Goal: Connect with others: Connect with others

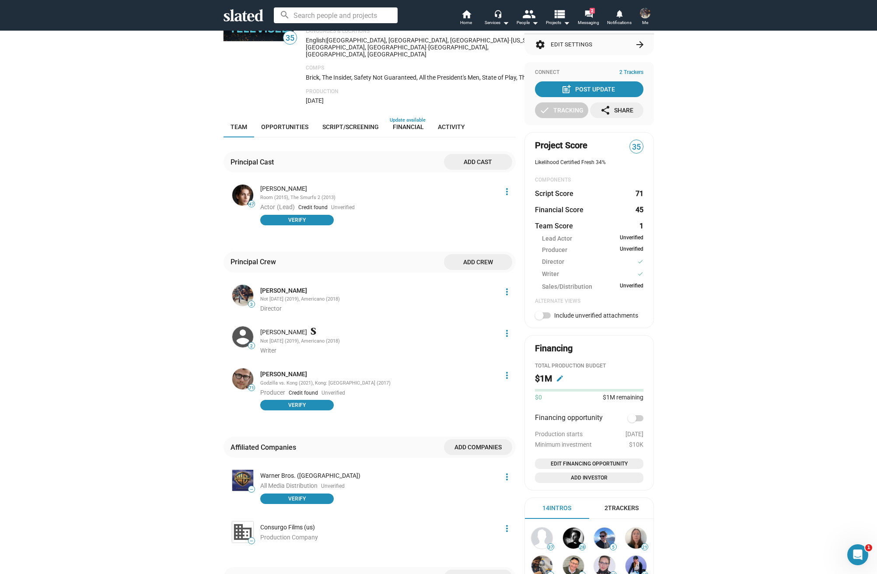
scroll to position [104, 0]
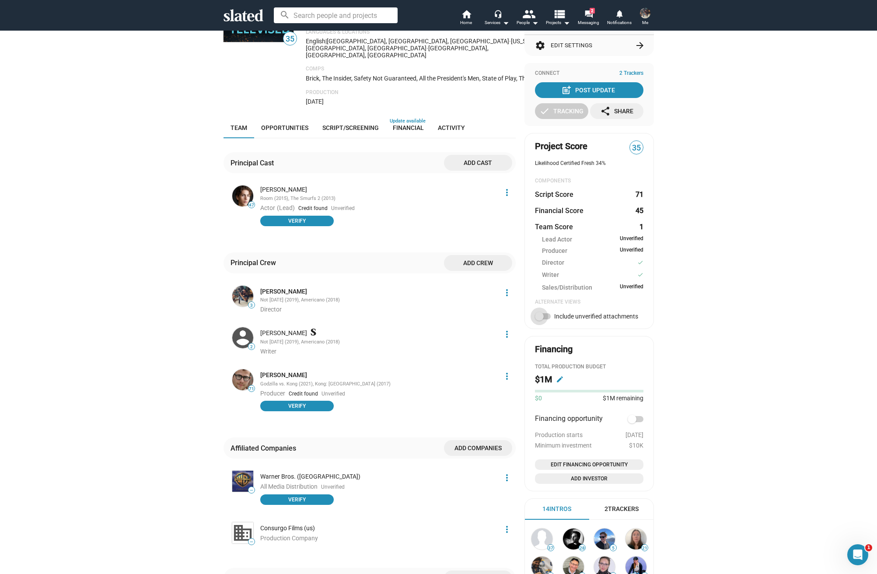
click at [541, 312] on span at bounding box center [539, 316] width 9 height 9
click at [540, 319] on input "Include unverified attachments" at bounding box center [539, 319] width 0 height 0
checkbox input "true"
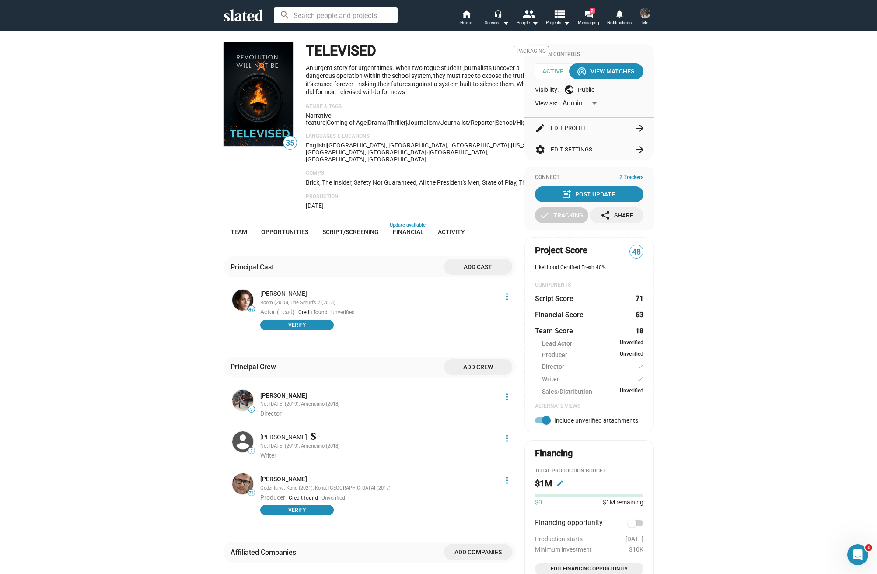
scroll to position [0, 0]
click at [584, 101] on div "Admin" at bounding box center [577, 103] width 28 height 9
click at [578, 123] on span "Member" at bounding box center [581, 121] width 36 height 18
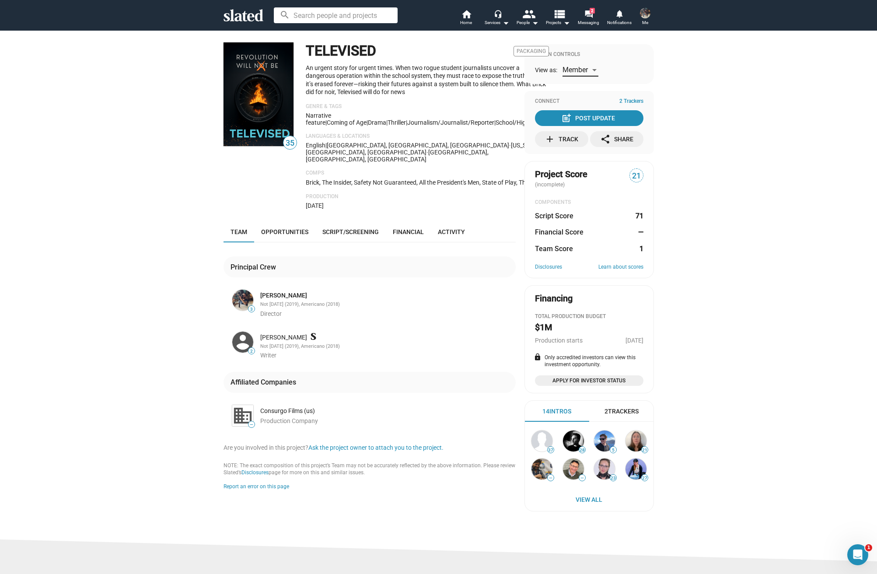
click at [585, 71] on span "Member" at bounding box center [575, 70] width 25 height 8
click at [583, 44] on span "Admin" at bounding box center [581, 51] width 36 height 18
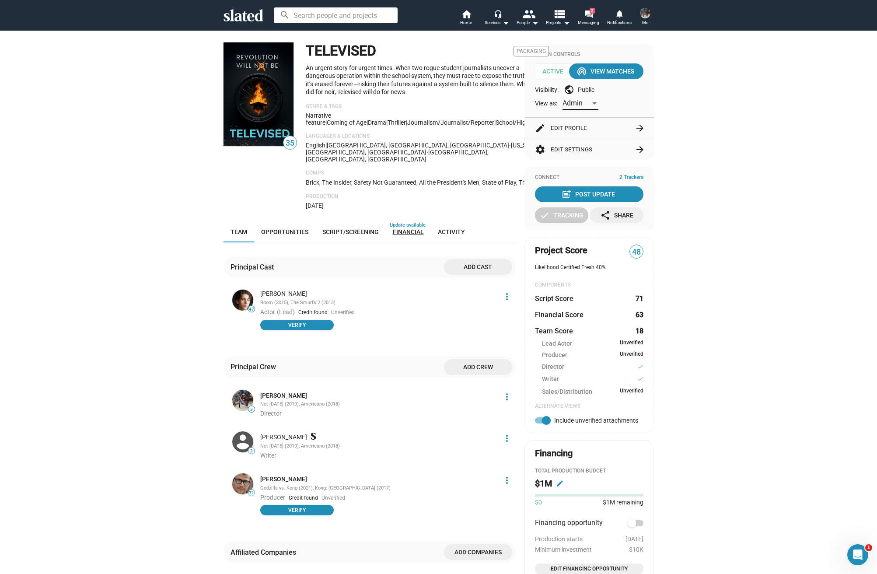
click at [414, 228] on span "Financial" at bounding box center [408, 231] width 31 height 7
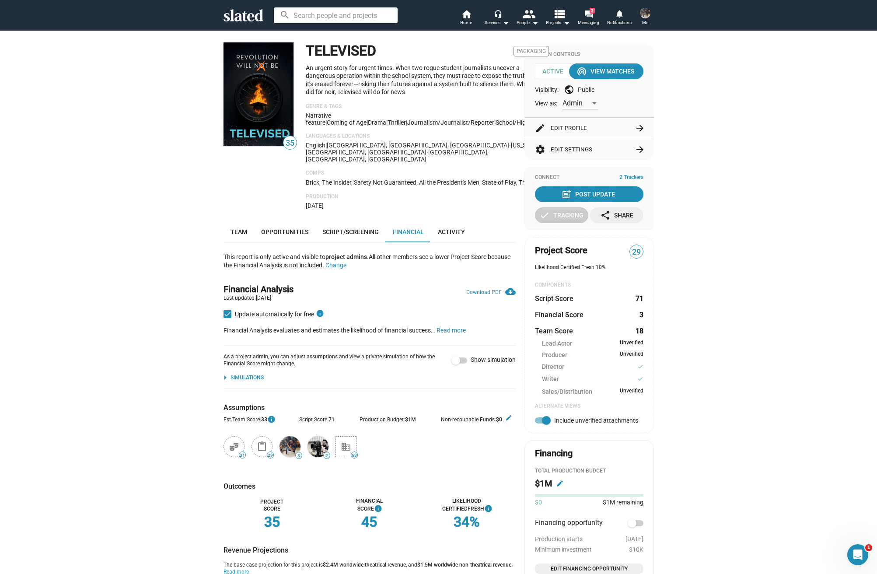
click at [554, 147] on button "settings Edit Settings arrow_forward" at bounding box center [589, 149] width 109 height 21
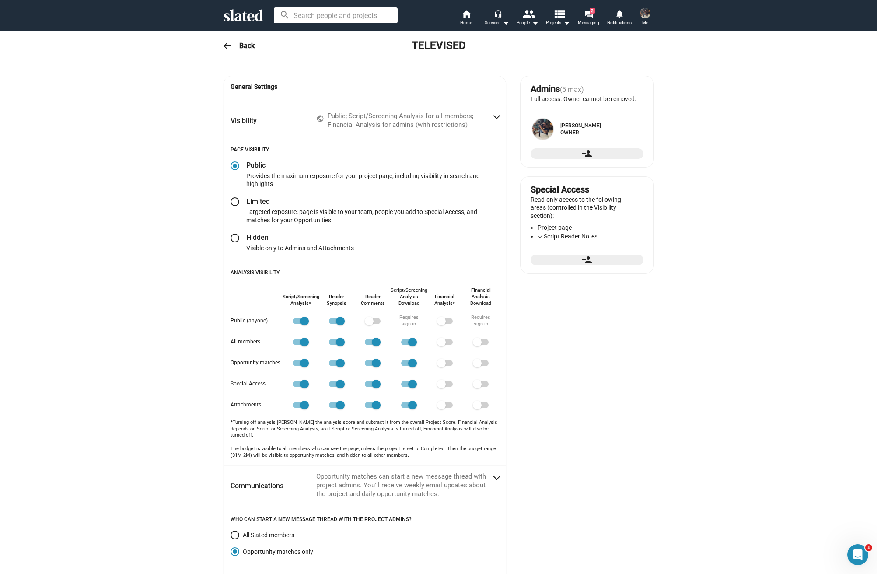
radio input "false"
radio input "true"
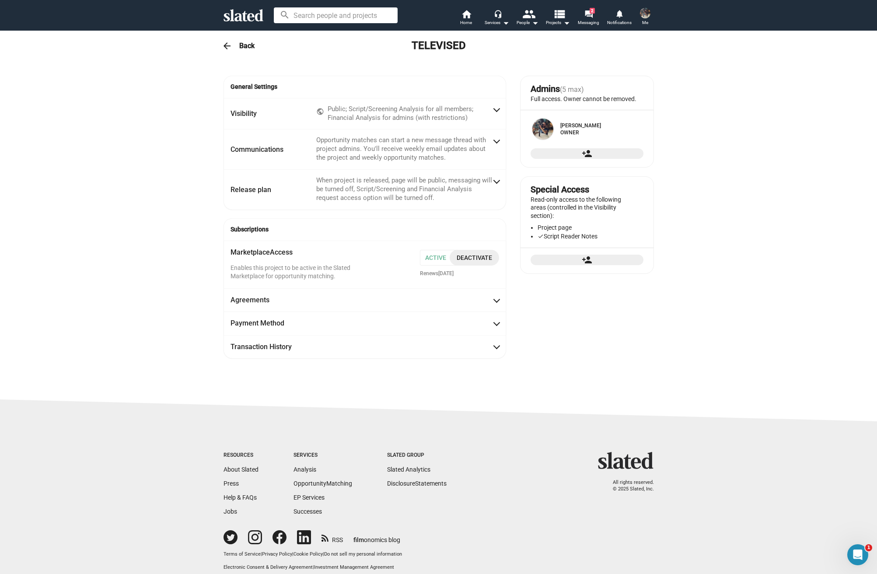
click at [435, 253] on span "Active" at bounding box center [439, 258] width 38 height 16
click at [588, 14] on mat-icon "forum" at bounding box center [589, 14] width 8 height 8
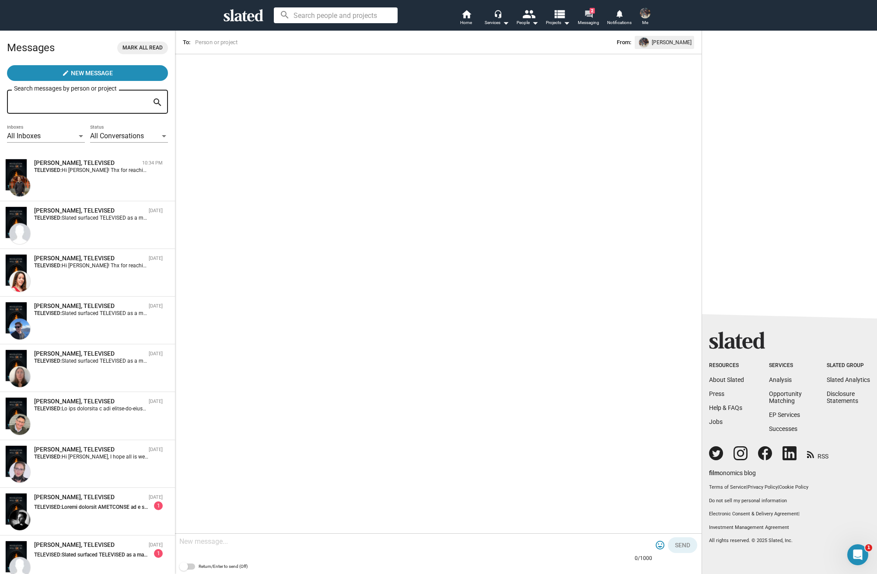
click at [590, 13] on span "2" at bounding box center [592, 11] width 5 height 6
click at [646, 17] on img at bounding box center [645, 13] width 11 height 11
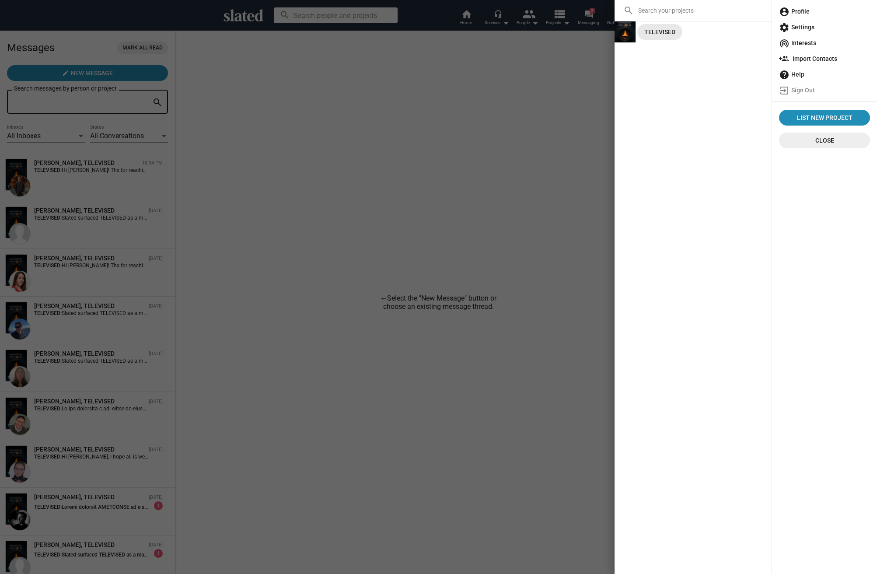
click at [642, 36] on link "TELEVISED" at bounding box center [660, 32] width 45 height 16
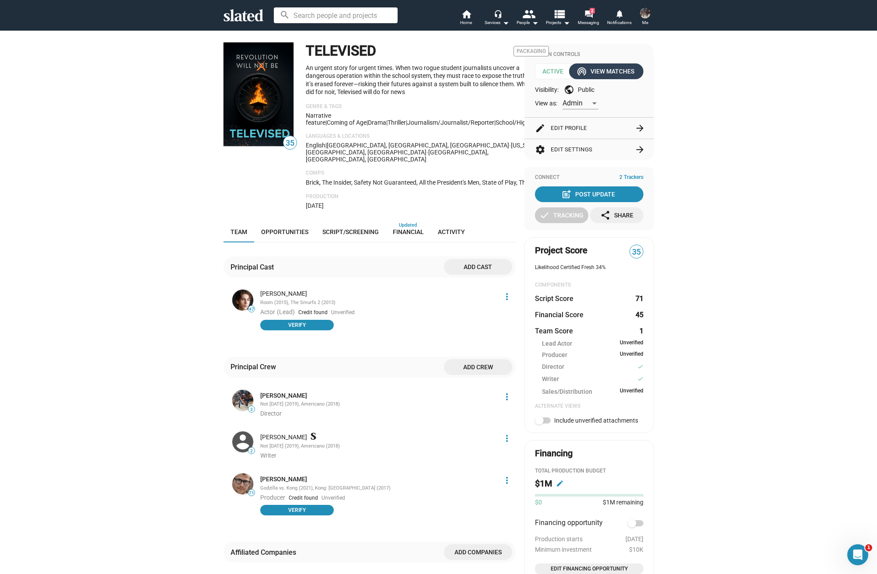
click at [622, 74] on div "wifi_tethering View Matches" at bounding box center [606, 71] width 56 height 16
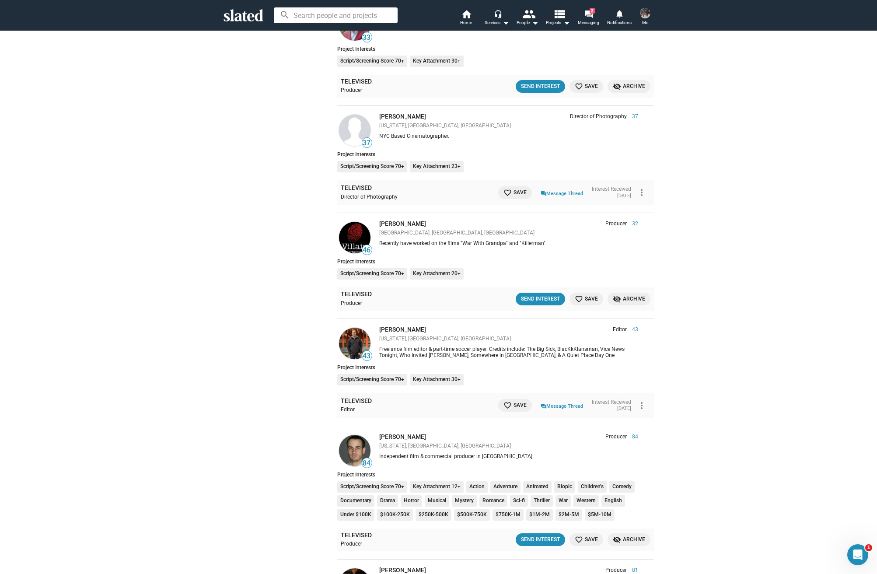
scroll to position [256, 0]
click at [517, 400] on span "favorite_border Save" at bounding box center [515, 404] width 23 height 9
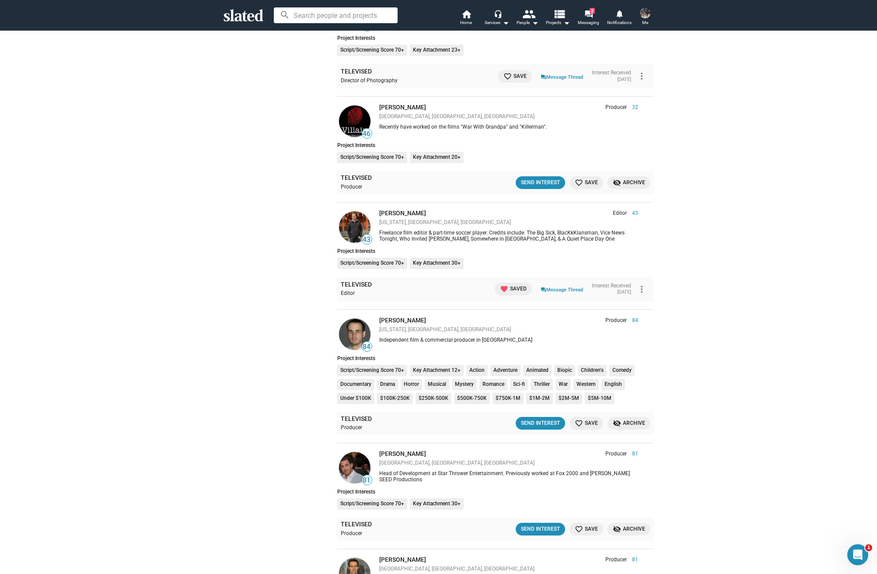
scroll to position [440, 0]
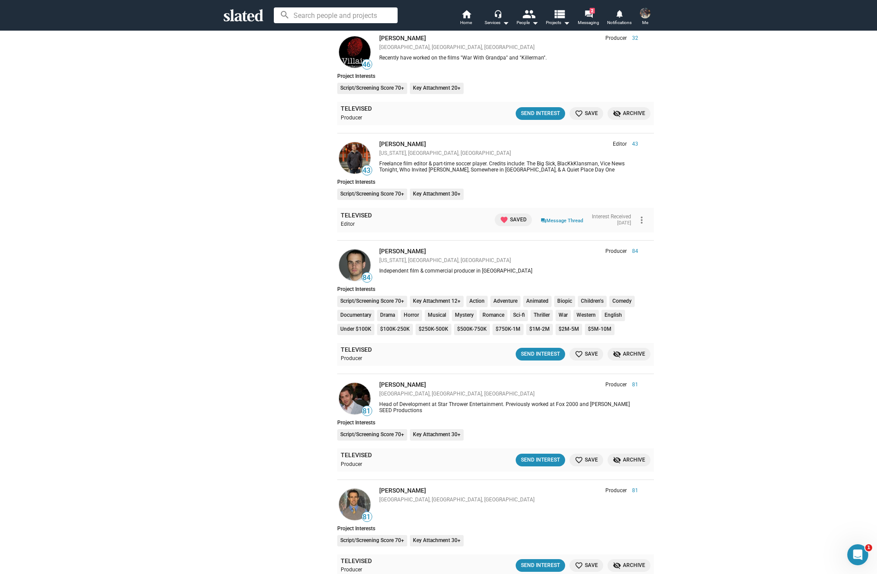
click at [589, 350] on span "favorite_border Save" at bounding box center [586, 354] width 23 height 9
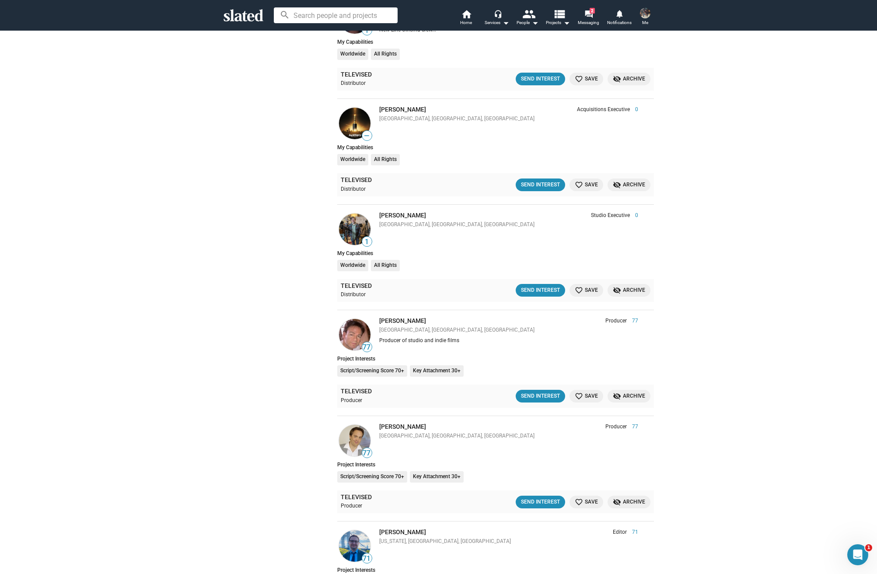
scroll to position [1410, 0]
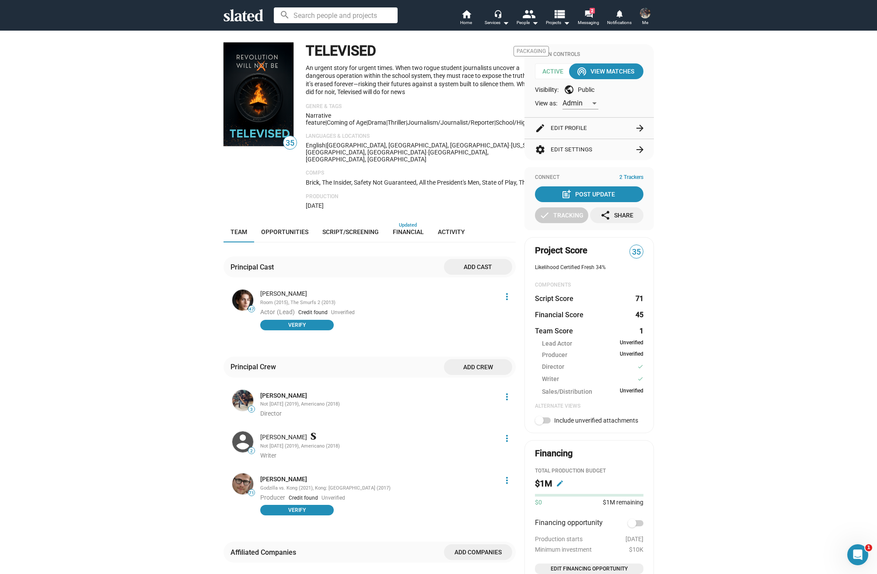
click at [238, 13] on icon at bounding box center [244, 15] width 40 height 12
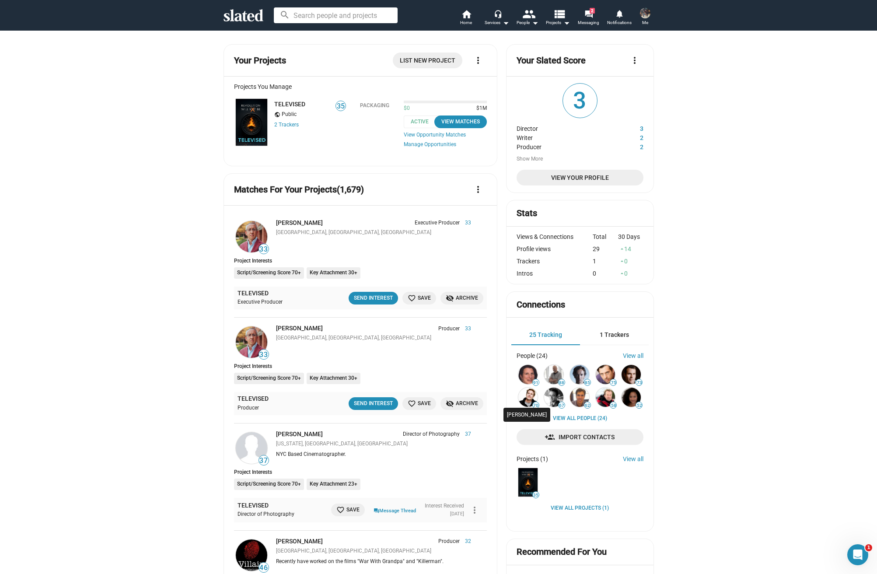
click at [533, 392] on img at bounding box center [528, 397] width 19 height 19
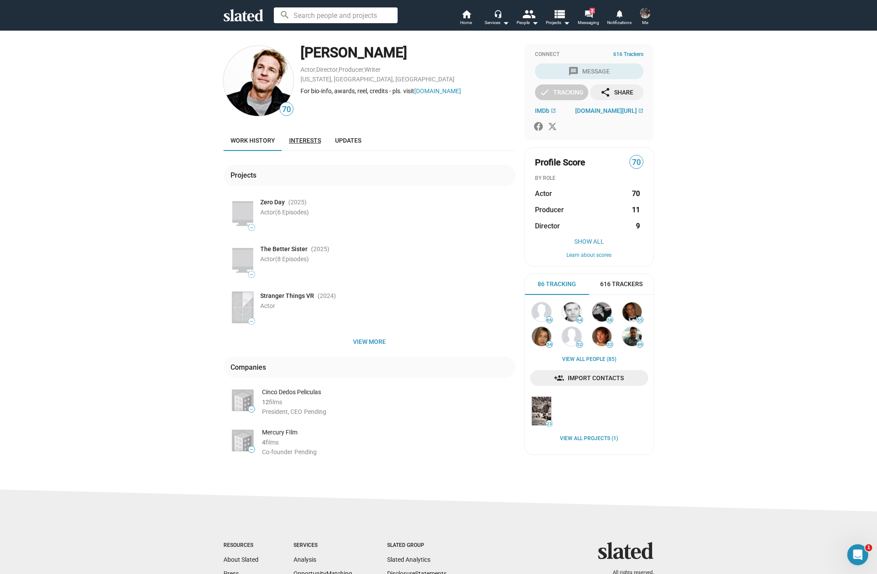
click at [303, 144] on link "Interests" at bounding box center [305, 140] width 46 height 21
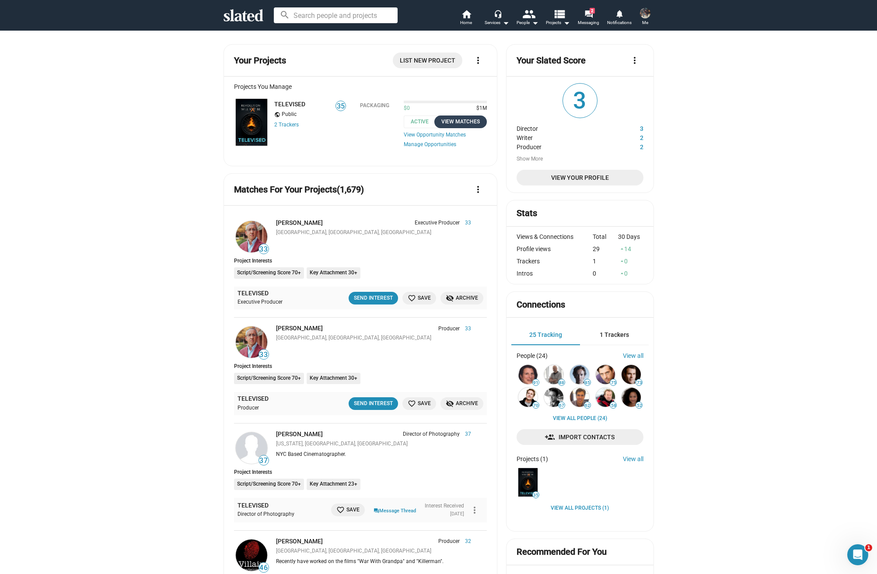
click at [468, 120] on div "View Matches" at bounding box center [461, 121] width 42 height 9
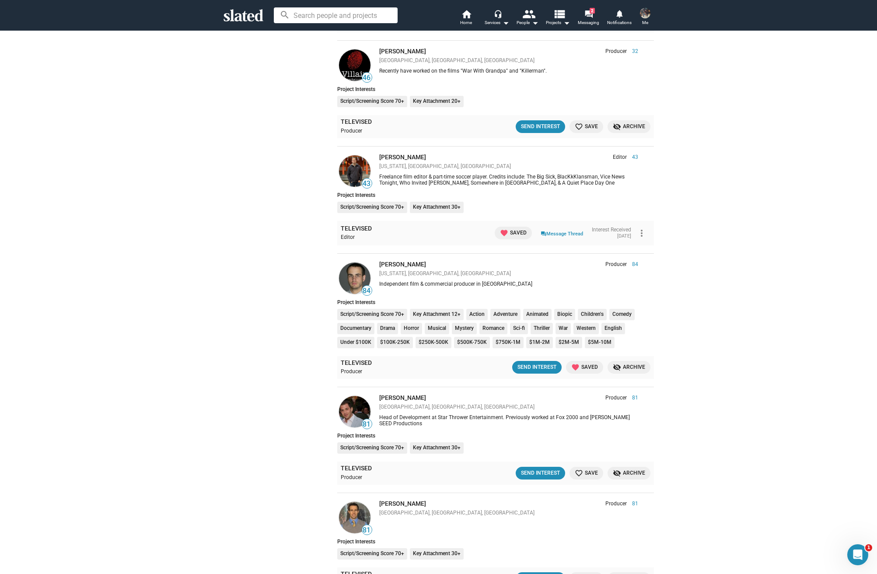
scroll to position [439, 0]
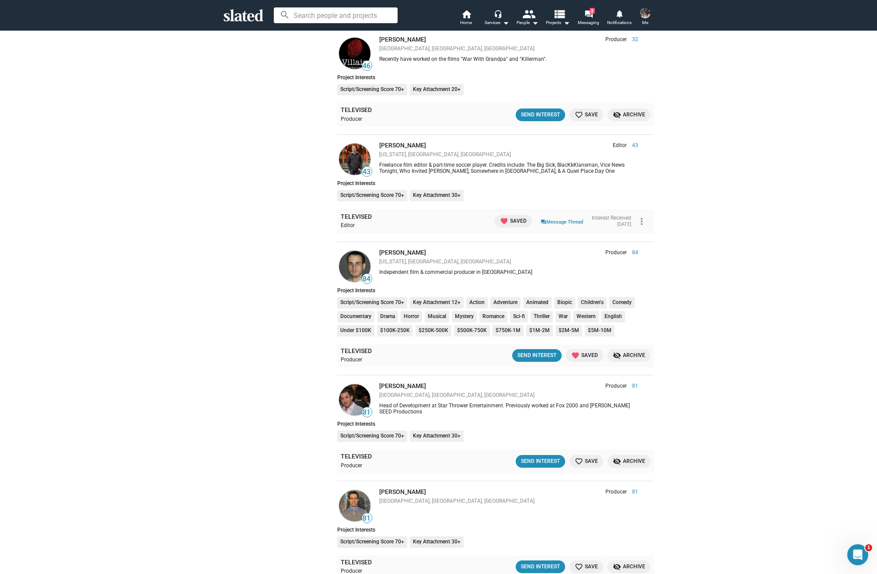
click at [365, 257] on img at bounding box center [355, 267] width 32 height 32
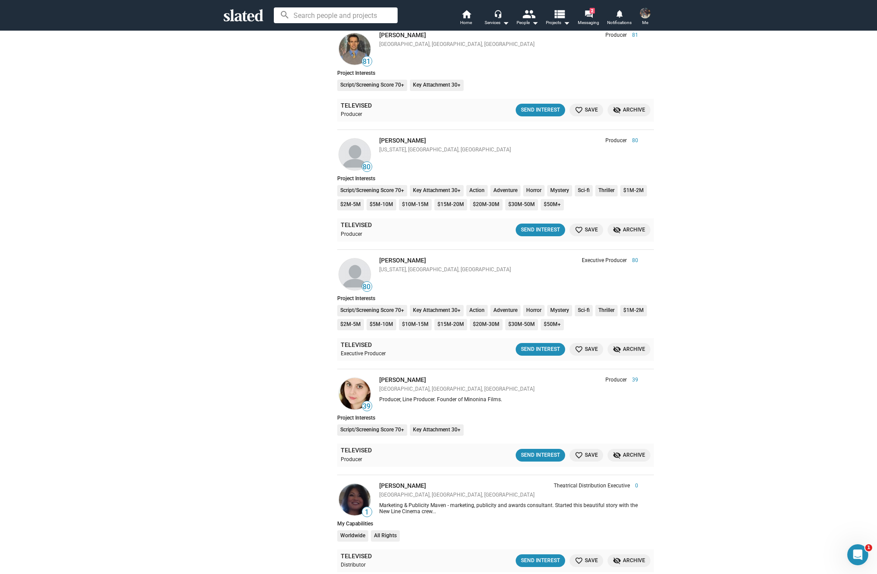
scroll to position [902, 0]
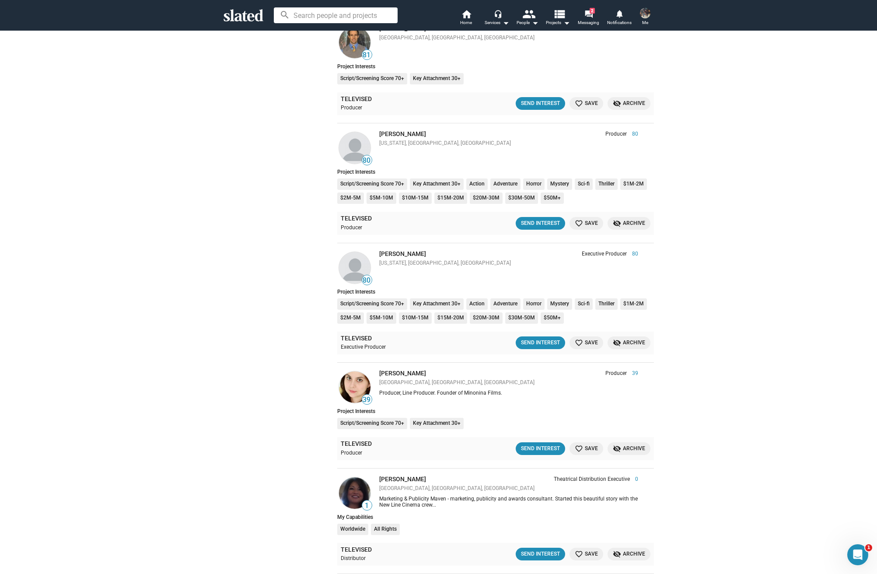
click at [359, 136] on img at bounding box center [355, 148] width 32 height 32
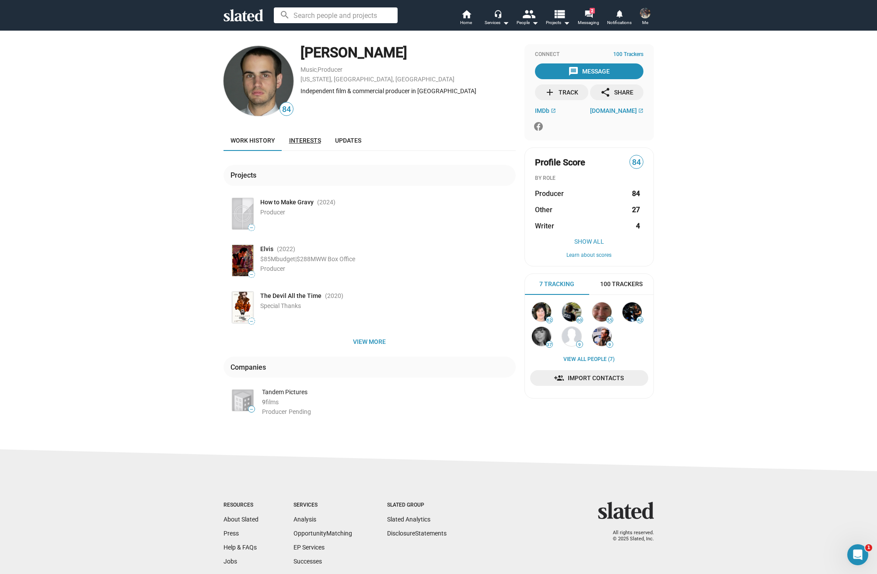
click at [312, 141] on span "Interests" at bounding box center [305, 140] width 32 height 7
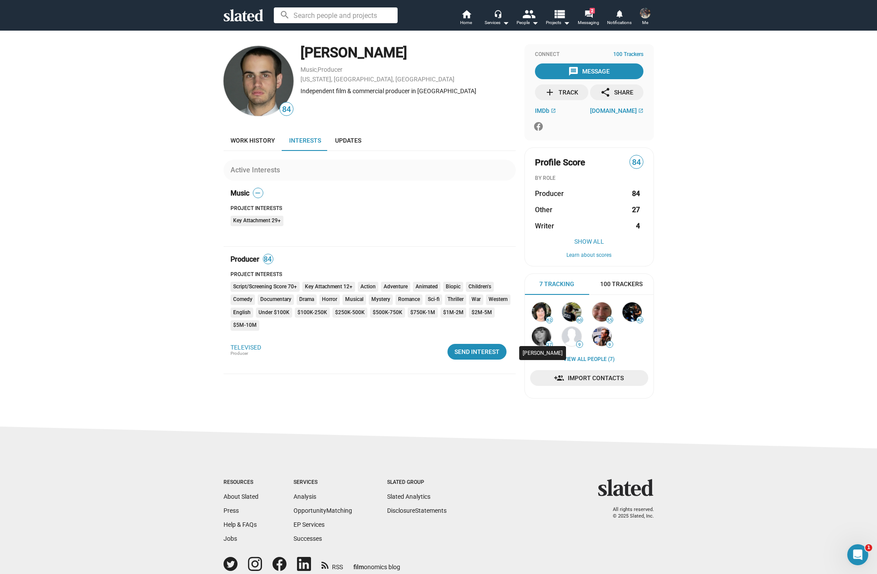
click at [539, 334] on img at bounding box center [541, 336] width 19 height 19
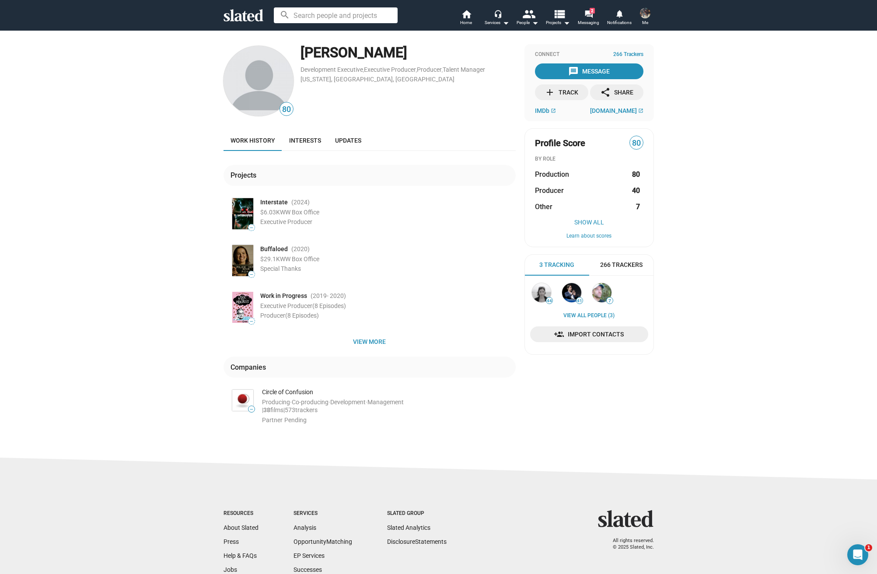
click at [380, 49] on div "Lawrence Mattis" at bounding box center [408, 52] width 215 height 19
click at [537, 105] on div "Connect 266 Trackers message Message add Track share Share IMDb open_in_new cir…" at bounding box center [590, 82] width 130 height 77
click at [540, 108] on span "IMDb" at bounding box center [542, 110] width 14 height 7
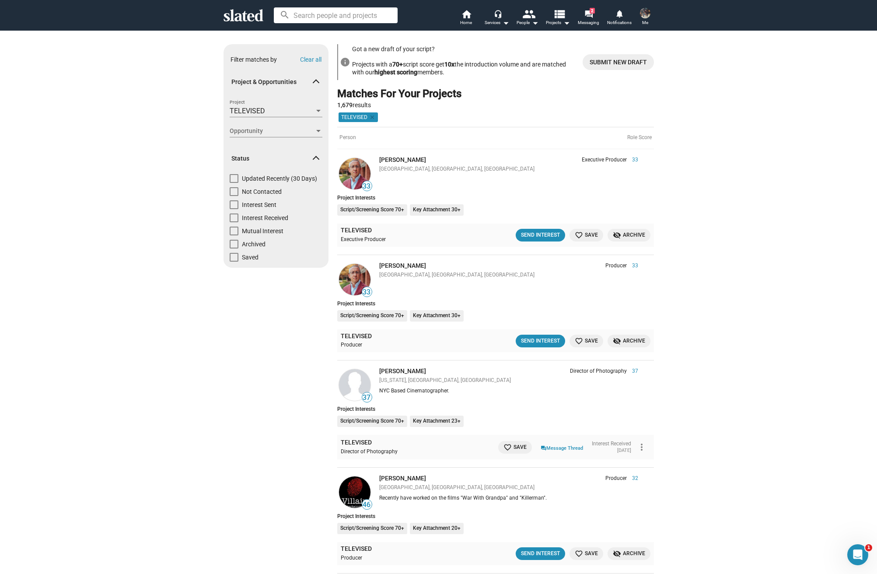
click at [288, 131] on span "Opportunity" at bounding box center [272, 130] width 85 height 9
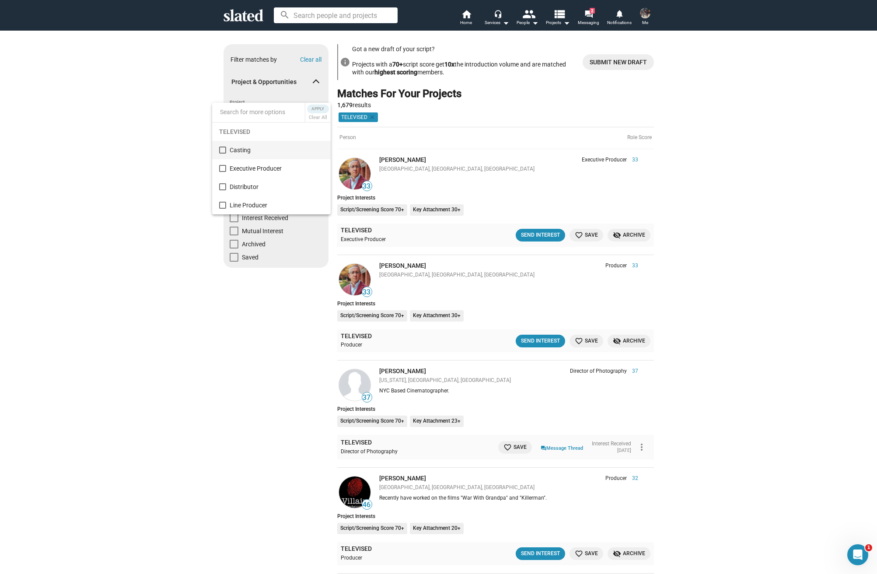
click at [270, 326] on div at bounding box center [438, 287] width 877 height 574
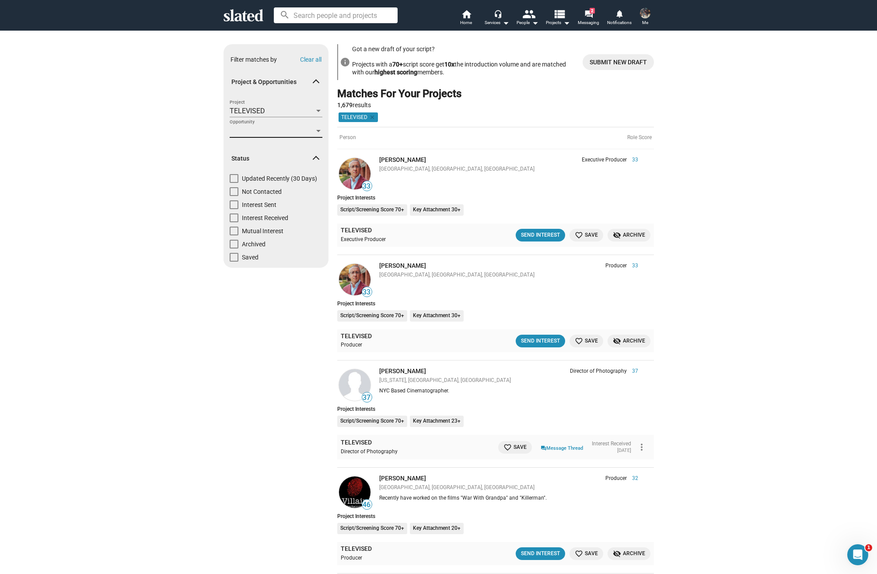
click at [276, 131] on span "Opportunity" at bounding box center [272, 130] width 85 height 9
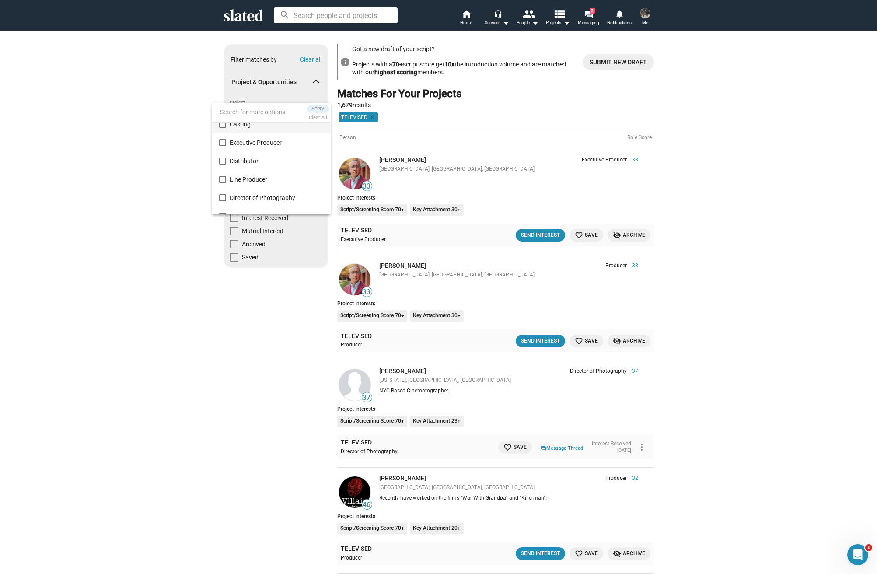
scroll to position [22, 0]
click at [266, 146] on span "Executive Producer" at bounding box center [277, 146] width 94 height 18
click at [257, 203] on span "Producer" at bounding box center [277, 205] width 94 height 18
click at [305, 328] on div at bounding box center [438, 287] width 877 height 574
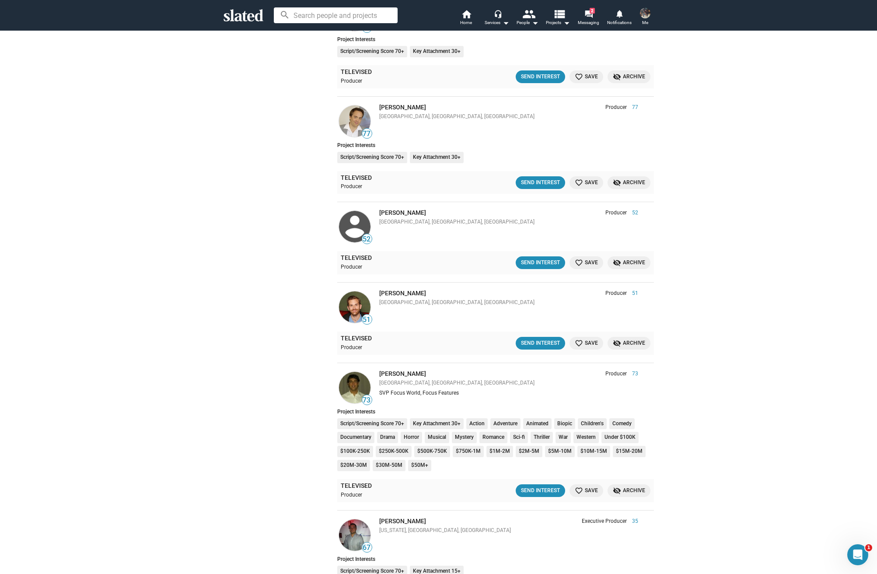
scroll to position [1287, 0]
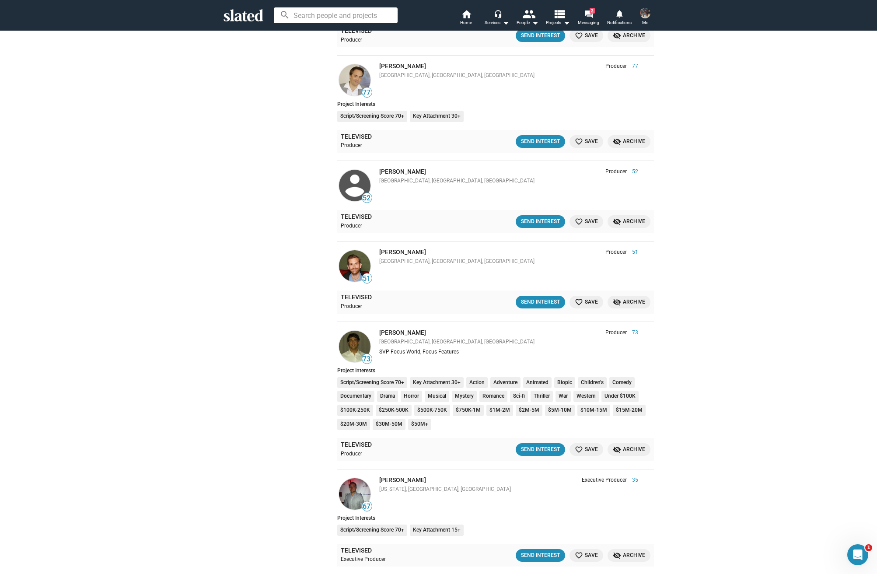
click at [351, 331] on img at bounding box center [355, 347] width 32 height 32
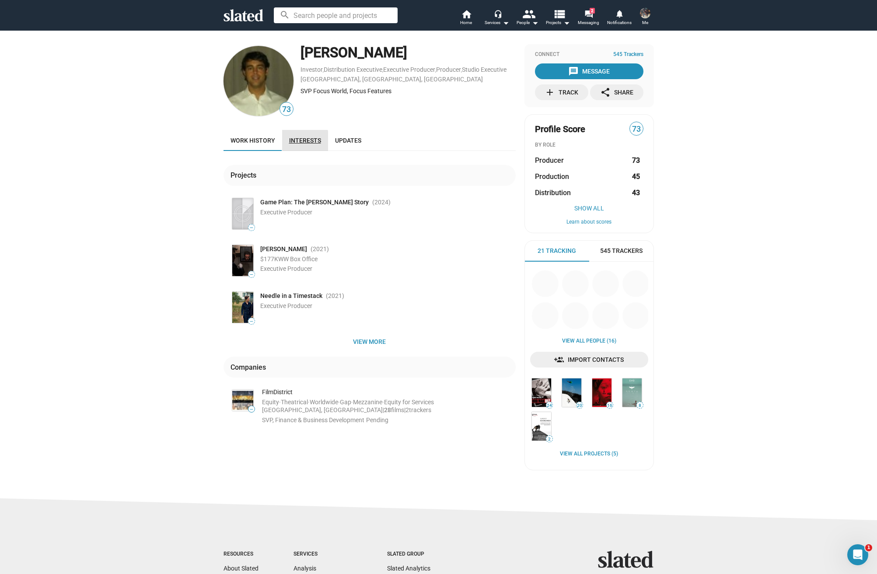
click at [303, 146] on link "Interests" at bounding box center [305, 140] width 46 height 21
